Goal: Check status: Check status

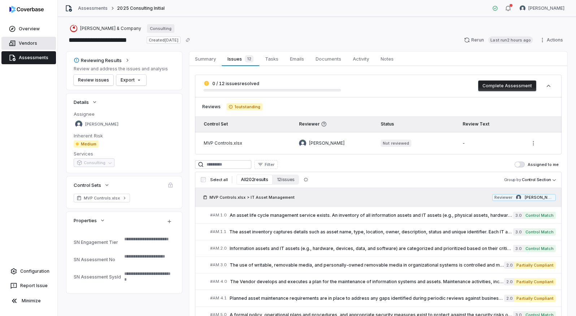
click at [39, 42] on link "Vendors" at bounding box center [28, 43] width 55 height 13
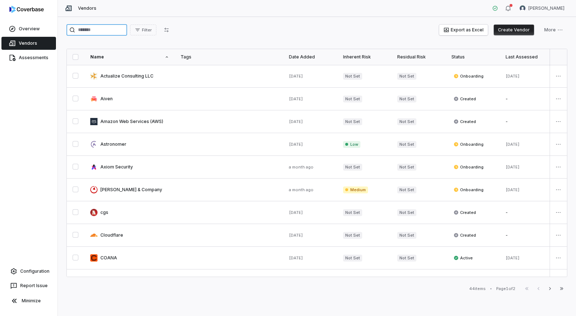
click at [89, 27] on input "search" at bounding box center [96, 30] width 61 height 12
type input "****"
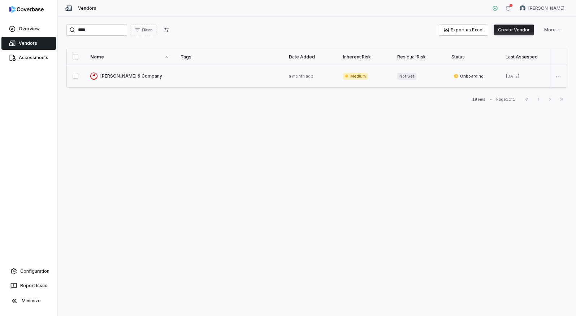
click at [137, 75] on link at bounding box center [130, 76] width 90 height 22
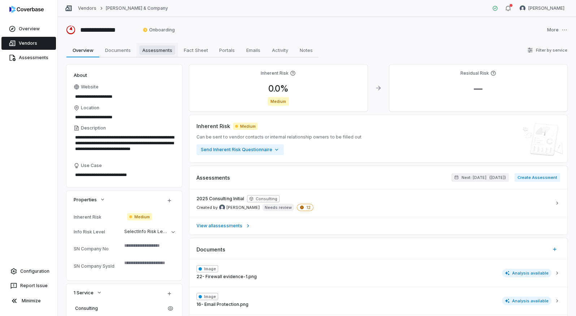
click at [149, 51] on span "Assessments" at bounding box center [157, 50] width 36 height 9
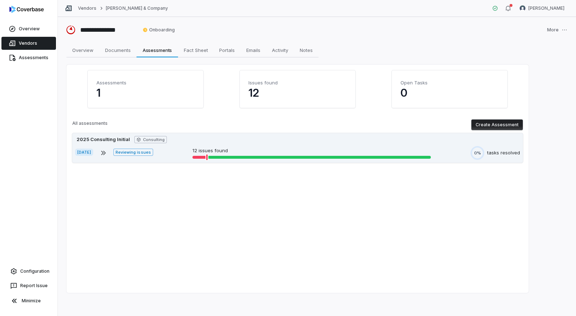
click at [232, 147] on div "[DATE] Reviewing issues 12 issues found 0% tasks resolved" at bounding box center [297, 153] width 445 height 14
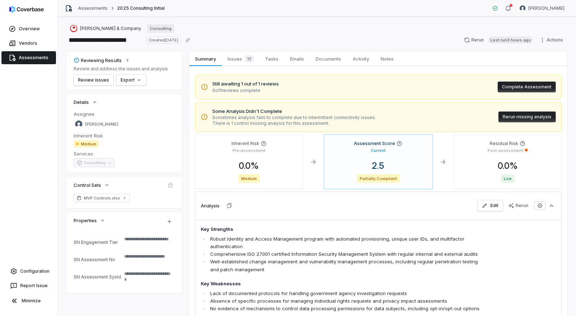
click at [515, 118] on button "Rerun missing analysis" at bounding box center [526, 117] width 57 height 11
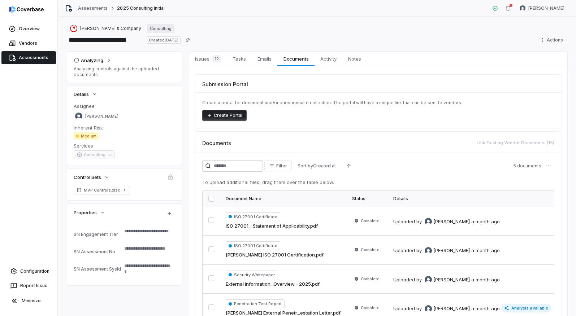
type textarea "*"
